Goal: Find specific page/section: Find specific page/section

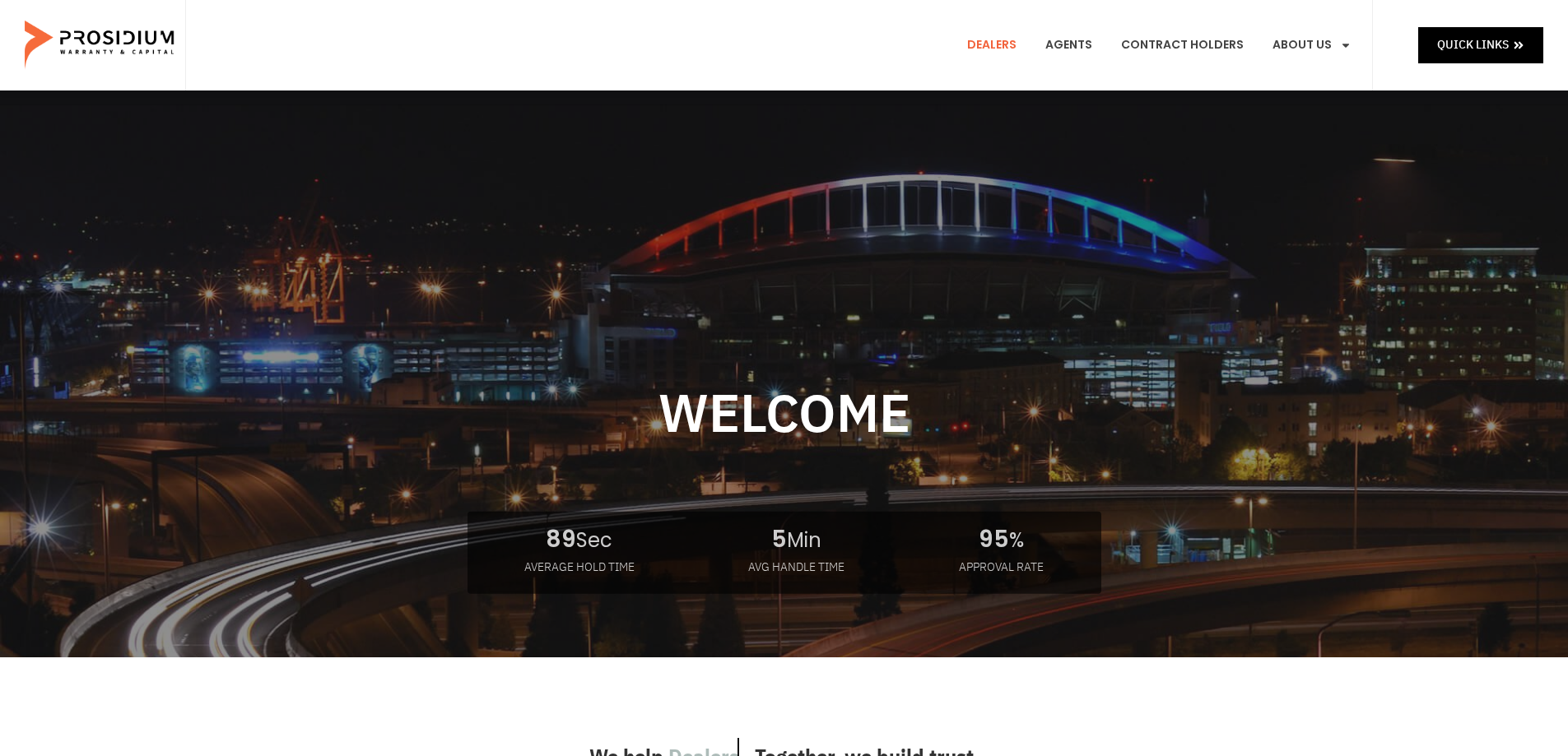
click at [1016, 43] on link "Dealers" at bounding box center [992, 45] width 74 height 61
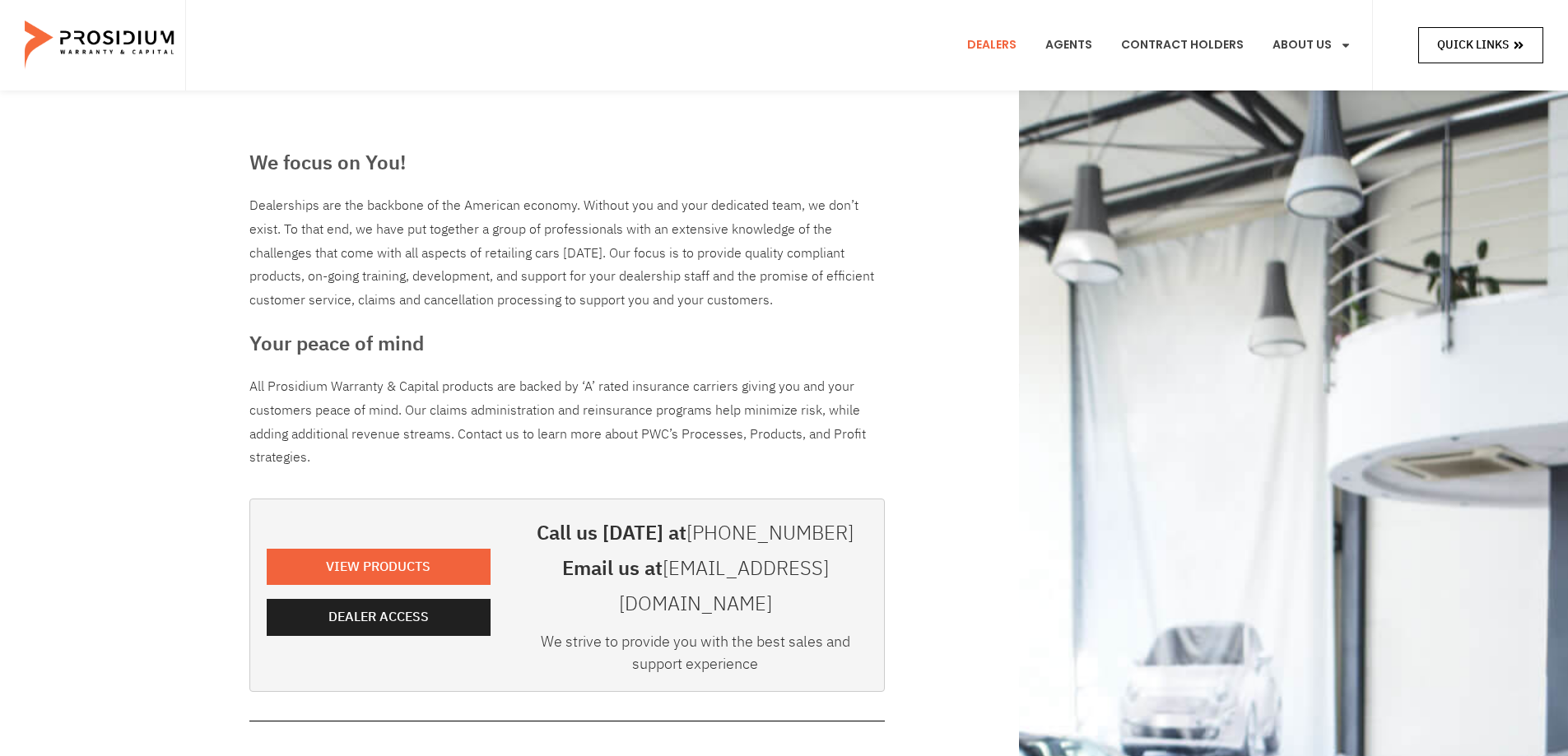
click at [1518, 52] on span at bounding box center [1518, 45] width 12 height 20
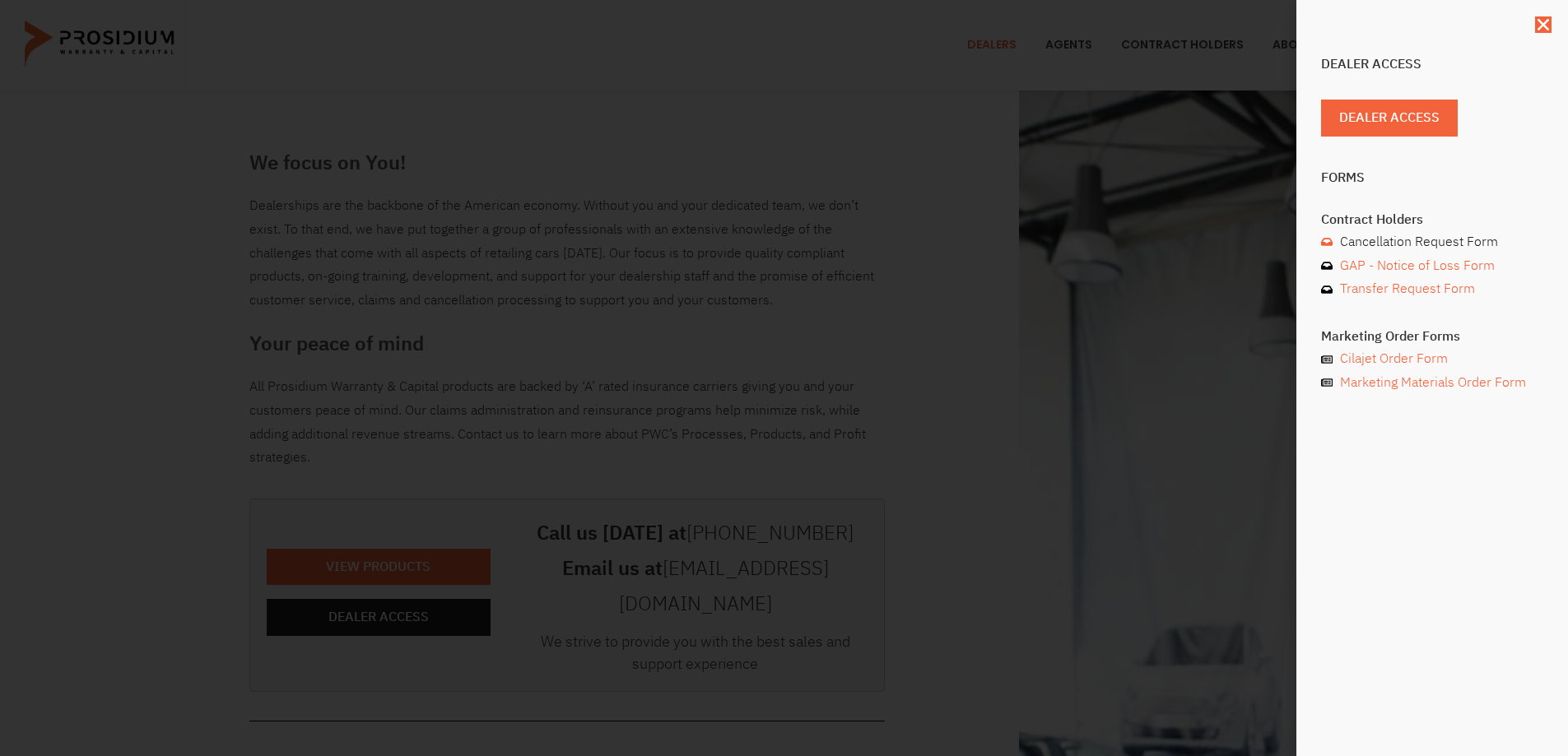
click at [1413, 240] on span "Cancellation Request Form" at bounding box center [1416, 243] width 162 height 24
click at [1387, 114] on span "Dealer Access" at bounding box center [1395, 118] width 100 height 24
